Goal: Task Accomplishment & Management: Use online tool/utility

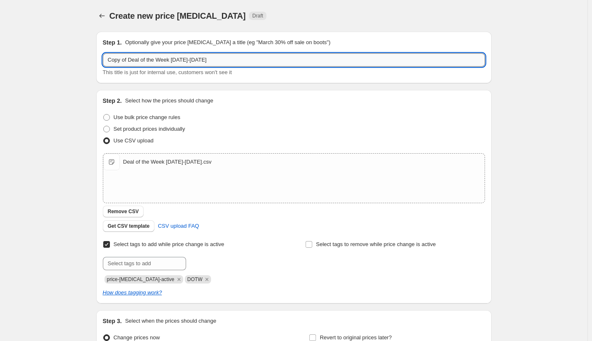
click at [130, 62] on input "Copy of Deal of the Week [DATE]-[DATE]" at bounding box center [294, 59] width 382 height 13
type input "Deal of the Week [DATE]-[DATE]"
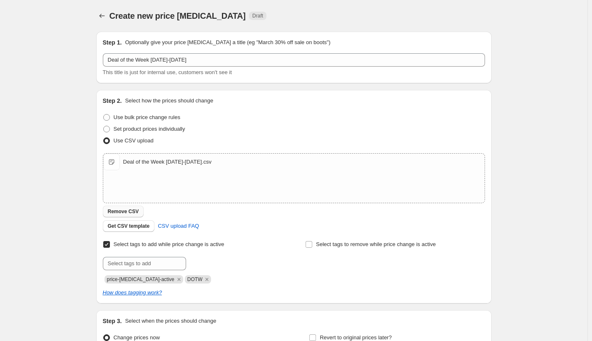
click at [129, 211] on span "Remove CSV" at bounding box center [123, 211] width 31 height 7
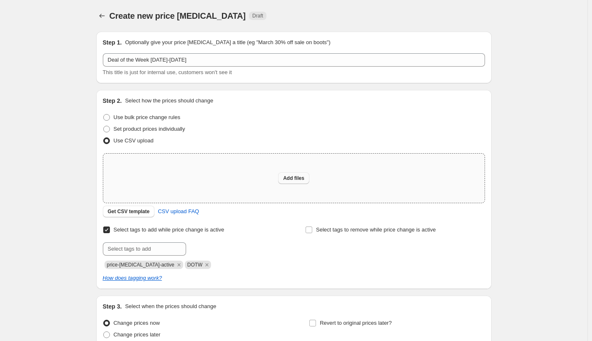
click at [303, 176] on span "Add files" at bounding box center [293, 178] width 21 height 7
type input "C:\fakepath\Deal of the Week [DATE]-[DATE].csv"
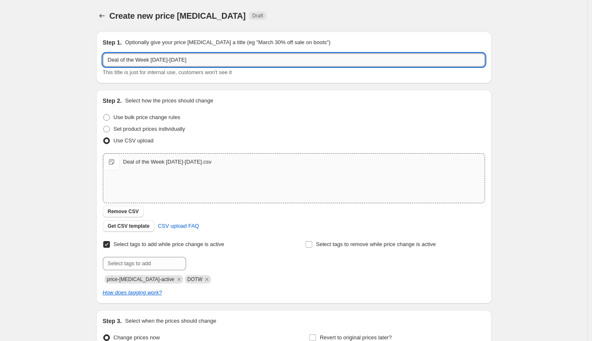
click at [158, 60] on input "Deal of the Week [DATE]-[DATE]" at bounding box center [294, 59] width 382 height 13
click at [174, 62] on input "Deal of the Week 8.15-8.14.25" at bounding box center [294, 59] width 382 height 13
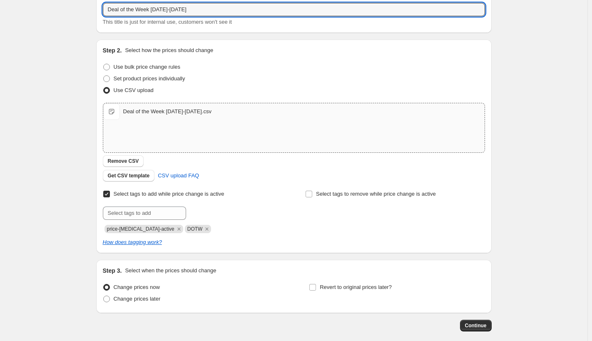
scroll to position [83, 0]
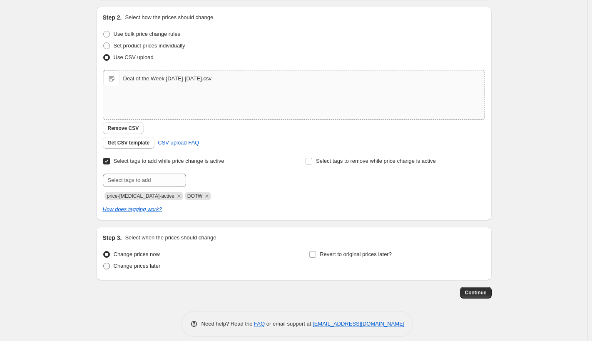
type input "Deal of the Week [DATE]-[DATE]"
click at [107, 267] on span at bounding box center [106, 266] width 7 height 7
click at [104, 263] on input "Change prices later" at bounding box center [103, 263] width 0 height 0
radio input "true"
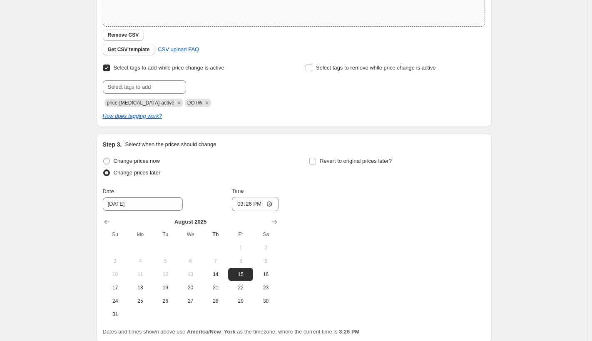
scroll to position [177, 0]
click at [272, 204] on input "15:26" at bounding box center [255, 203] width 47 height 14
type input "12:00"
click at [338, 227] on div "Change prices now Change prices later Date [DATE] Time 12:00 [DATE] Su Mo Tu We…" at bounding box center [294, 237] width 382 height 166
click at [316, 159] on input "Revert to original prices later?" at bounding box center [312, 160] width 7 height 7
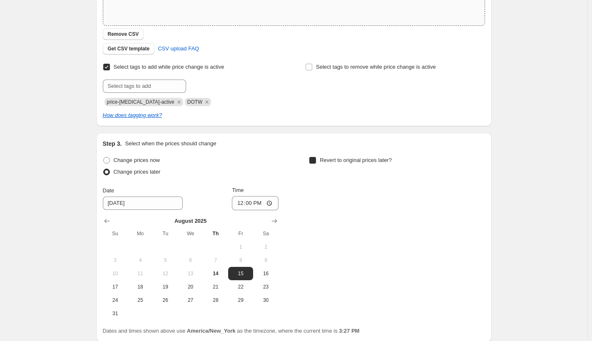
checkbox input "true"
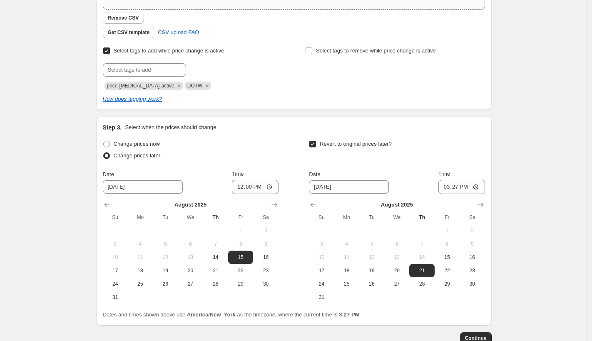
scroll to position [195, 0]
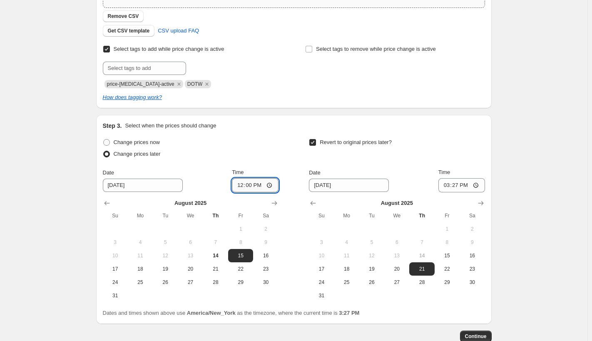
click at [272, 185] on input "12:00" at bounding box center [255, 185] width 47 height 14
type input "00:00"
click at [440, 158] on div "Revert to original prices later?" at bounding box center [397, 148] width 176 height 25
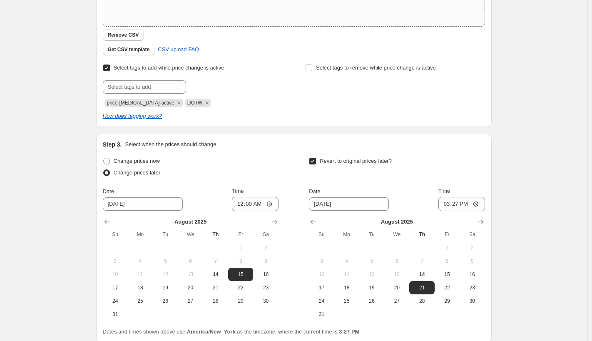
scroll to position [187, 0]
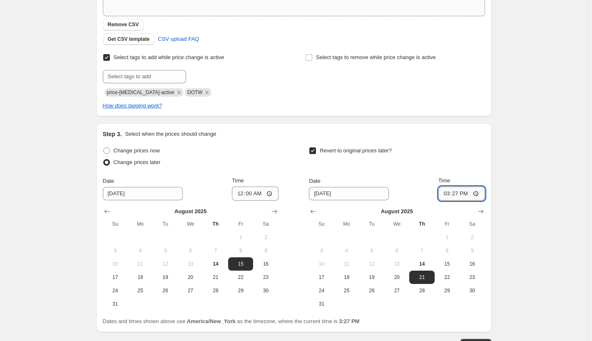
click at [478, 196] on input "15:27" at bounding box center [461, 193] width 47 height 14
type input "23:59"
click at [548, 262] on div "Create new price [MEDICAL_DATA]. This page is ready Create new price [MEDICAL_D…" at bounding box center [293, 107] width 587 height 588
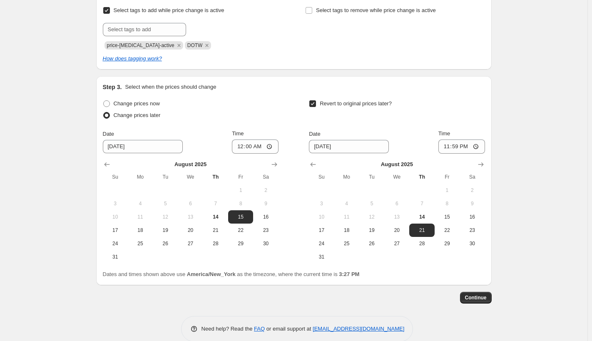
drag, startPoint x: 591, startPoint y: 259, endPoint x: 610, endPoint y: 340, distance: 83.7
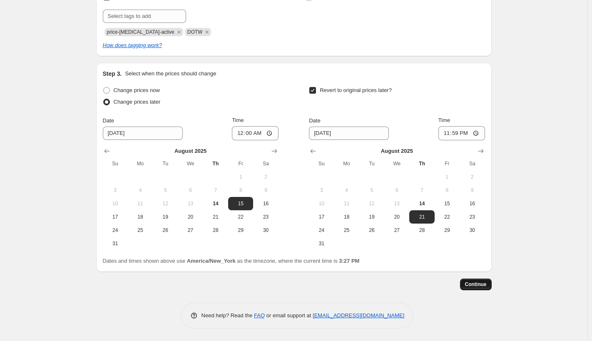
click at [479, 280] on button "Continue" at bounding box center [476, 284] width 32 height 12
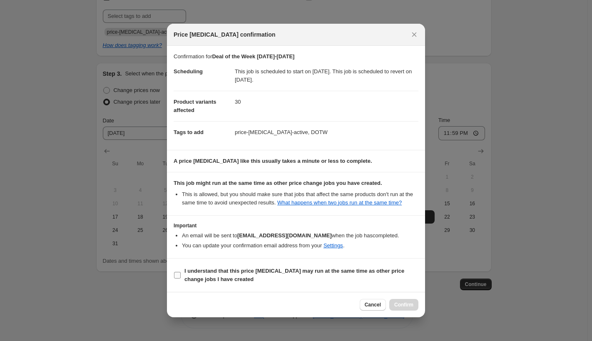
click at [176, 275] on input "I understand that this price [MEDICAL_DATA] may run at the same time as other p…" at bounding box center [177, 275] width 7 height 7
checkbox input "true"
click at [405, 302] on span "Confirm" at bounding box center [403, 304] width 19 height 7
